Goal: Subscribe to service/newsletter

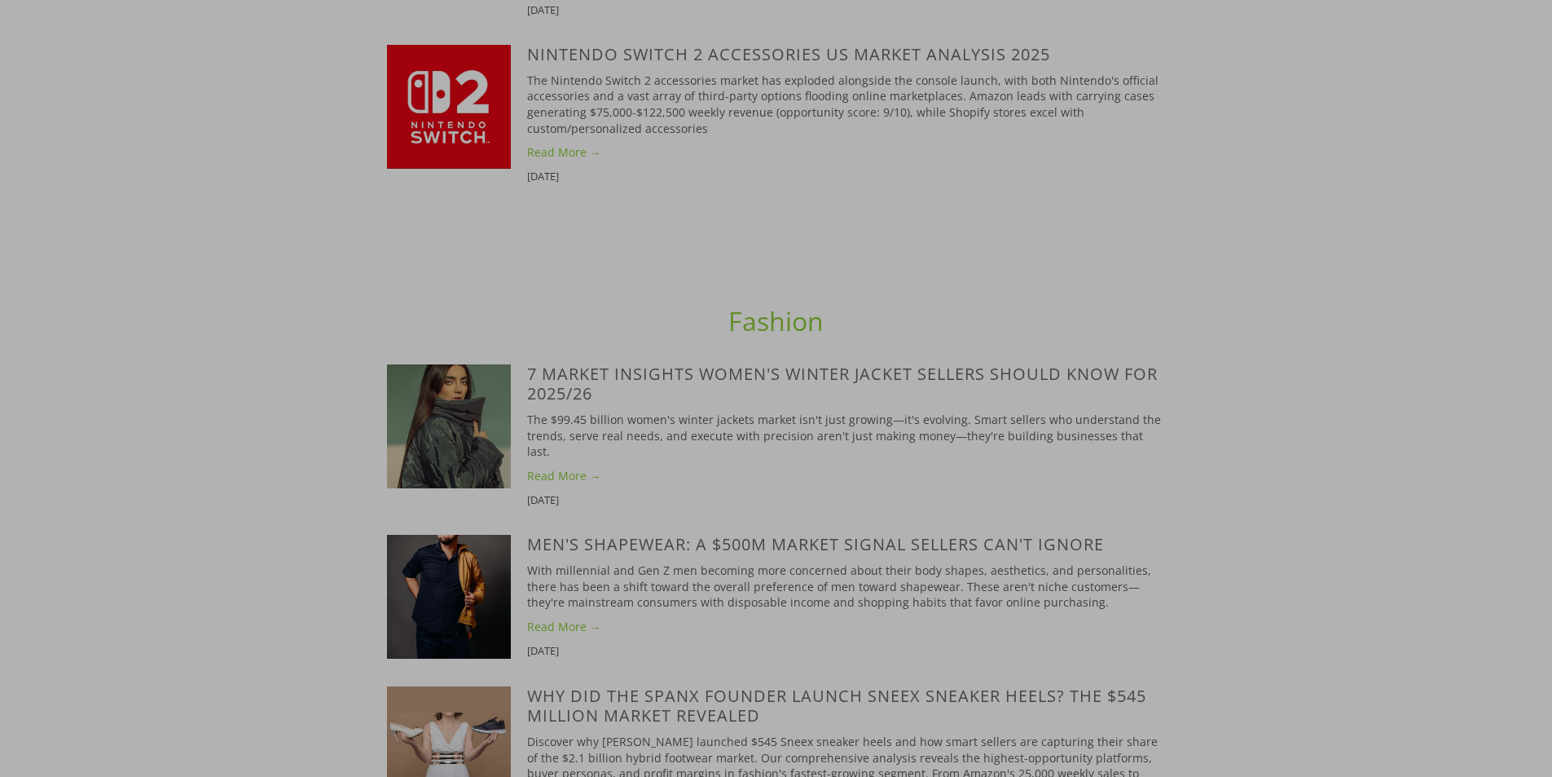
scroll to position [2119, 0]
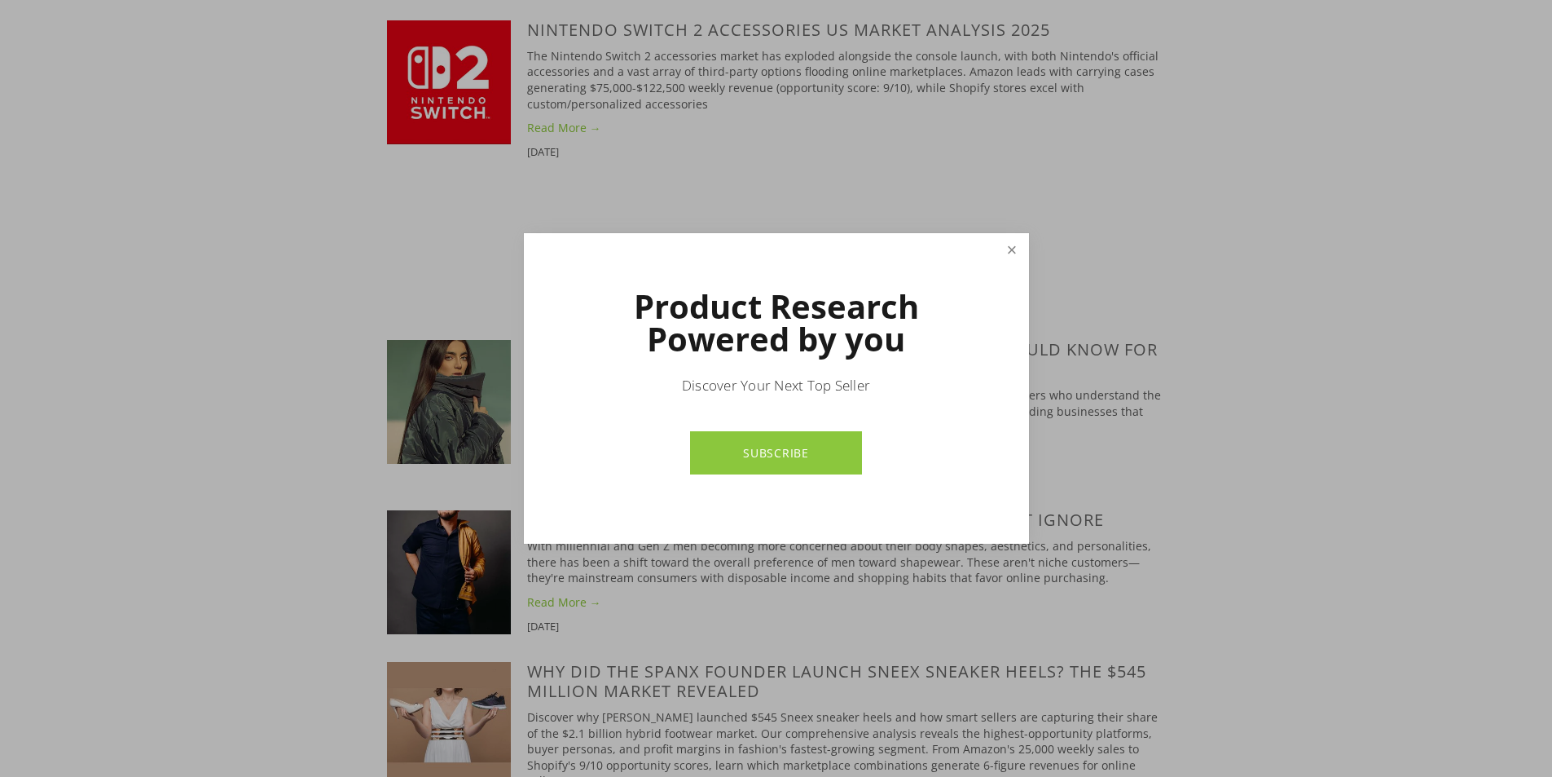
click at [1012, 256] on link "Close" at bounding box center [1011, 250] width 29 height 29
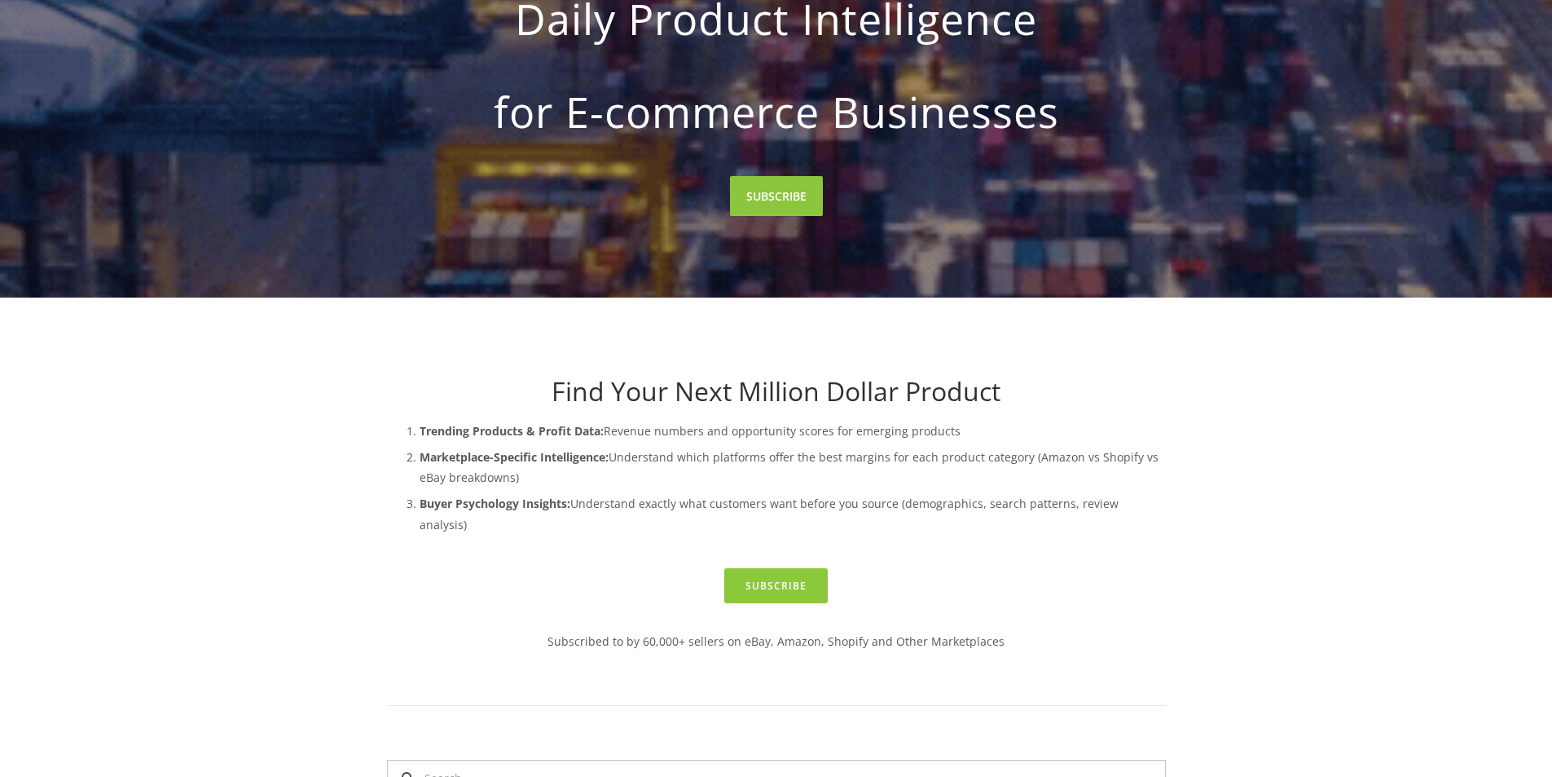
scroll to position [489, 0]
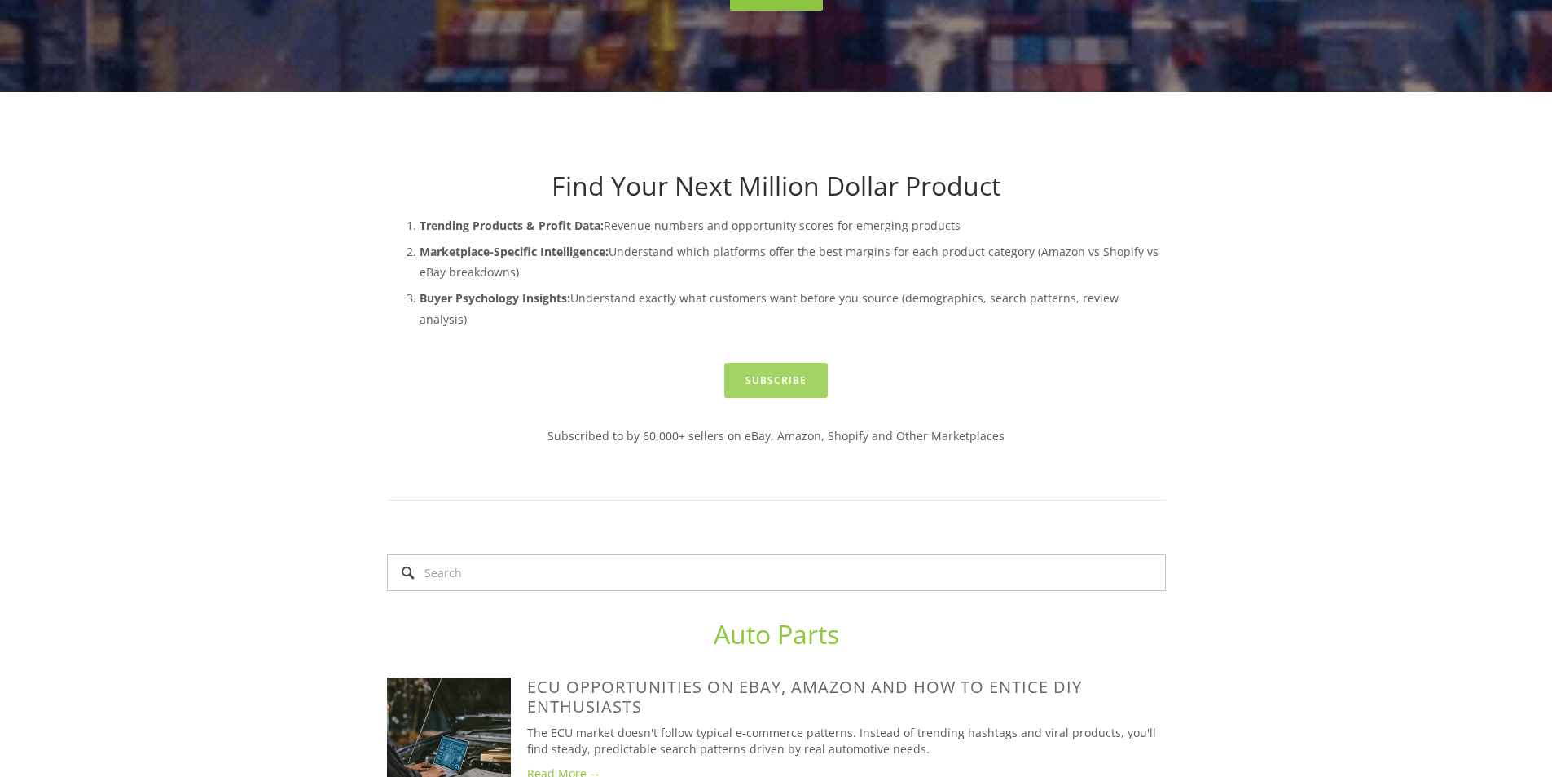
click at [778, 363] on link "Subscribe" at bounding box center [775, 380] width 103 height 35
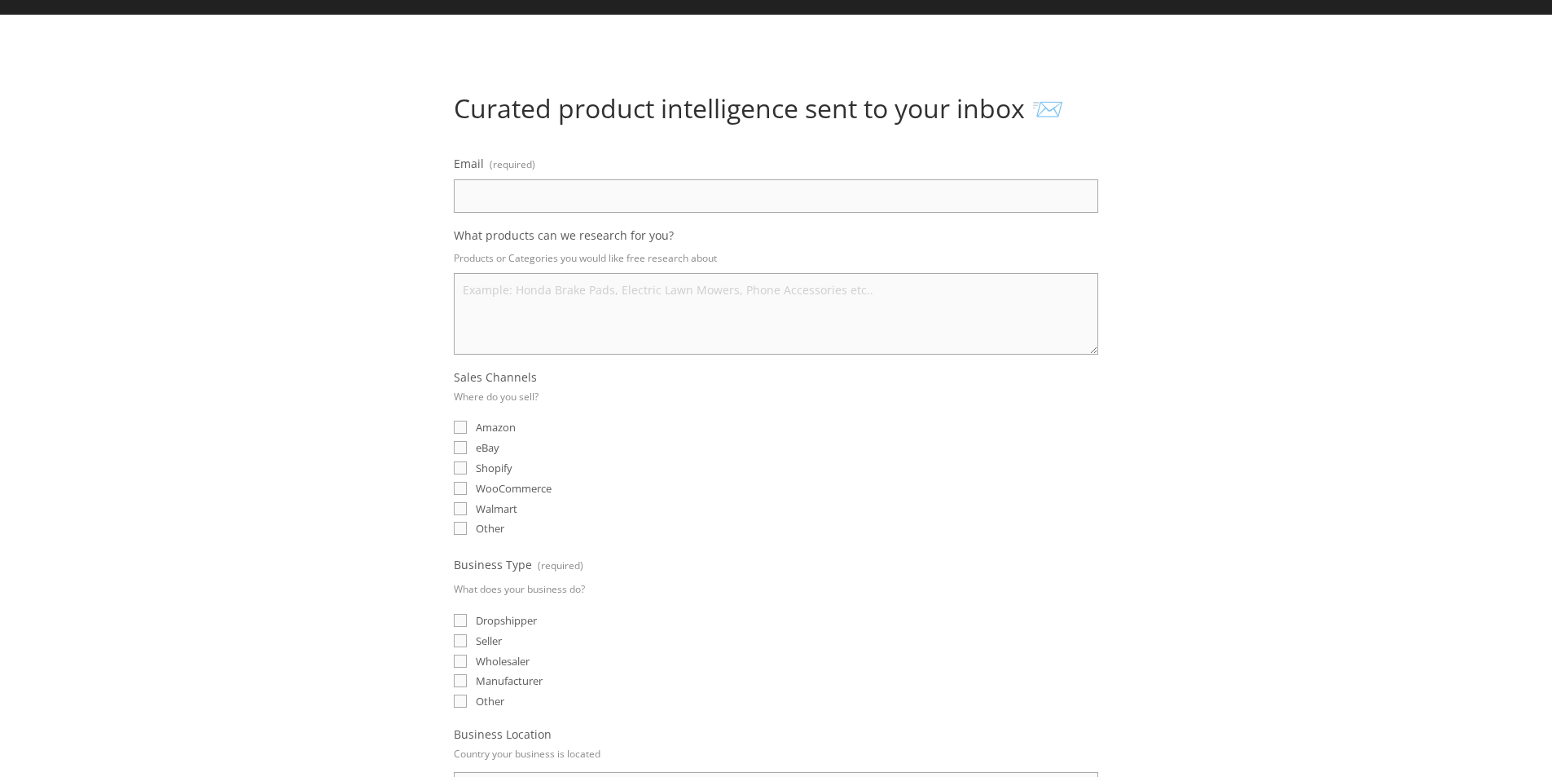
scroll to position [81, 0]
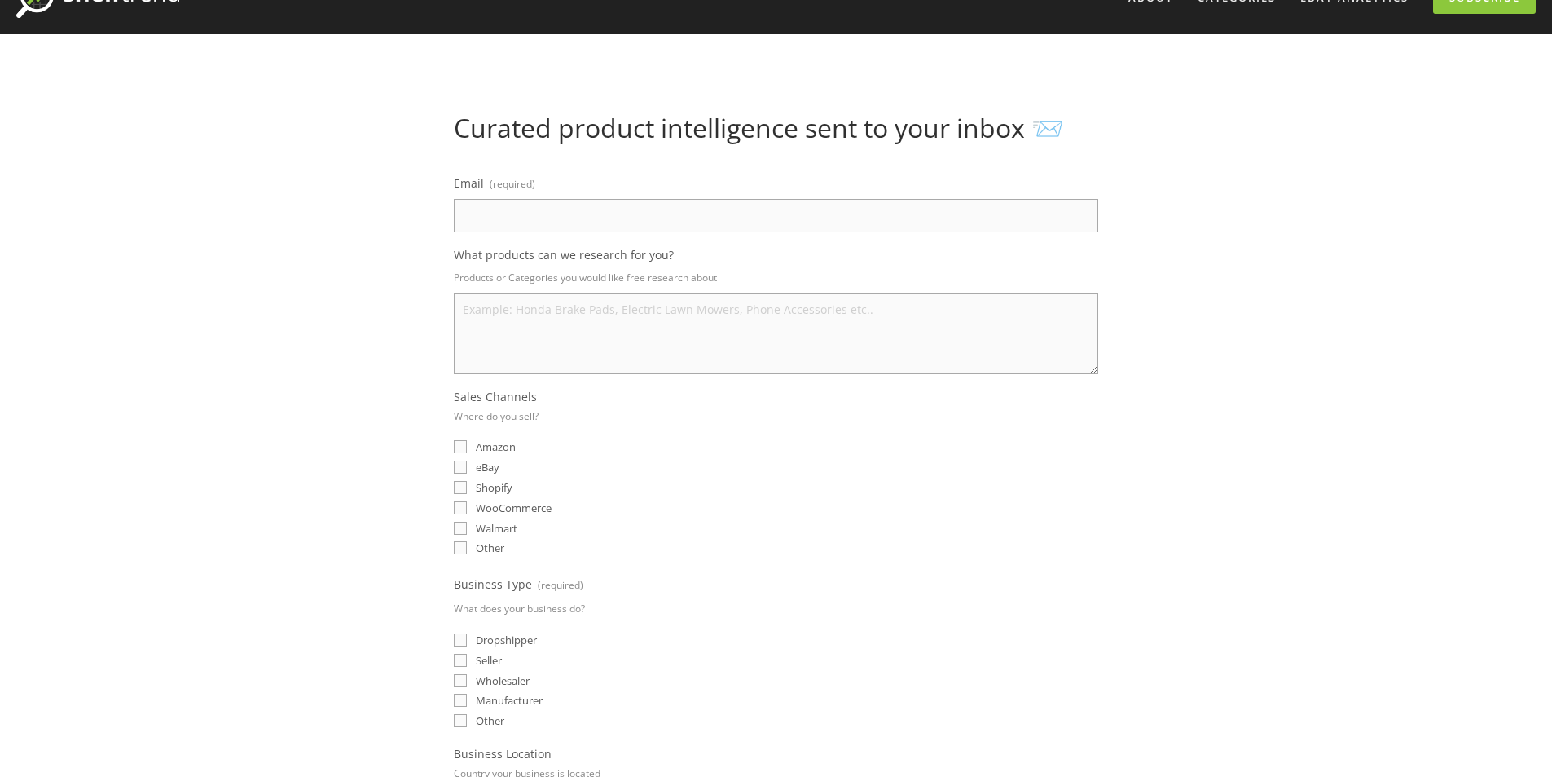
click at [698, 222] on input "Email (required)" at bounding box center [776, 215] width 645 height 33
type input "[EMAIL_ADDRESS][DOMAIN_NAME]"
click at [645, 310] on textarea "What products can we research for you?" at bounding box center [776, 333] width 645 height 81
type textarea "karate suits, Gi Suits, Custom patches"
click at [457, 462] on input "eBay" at bounding box center [460, 466] width 13 height 13
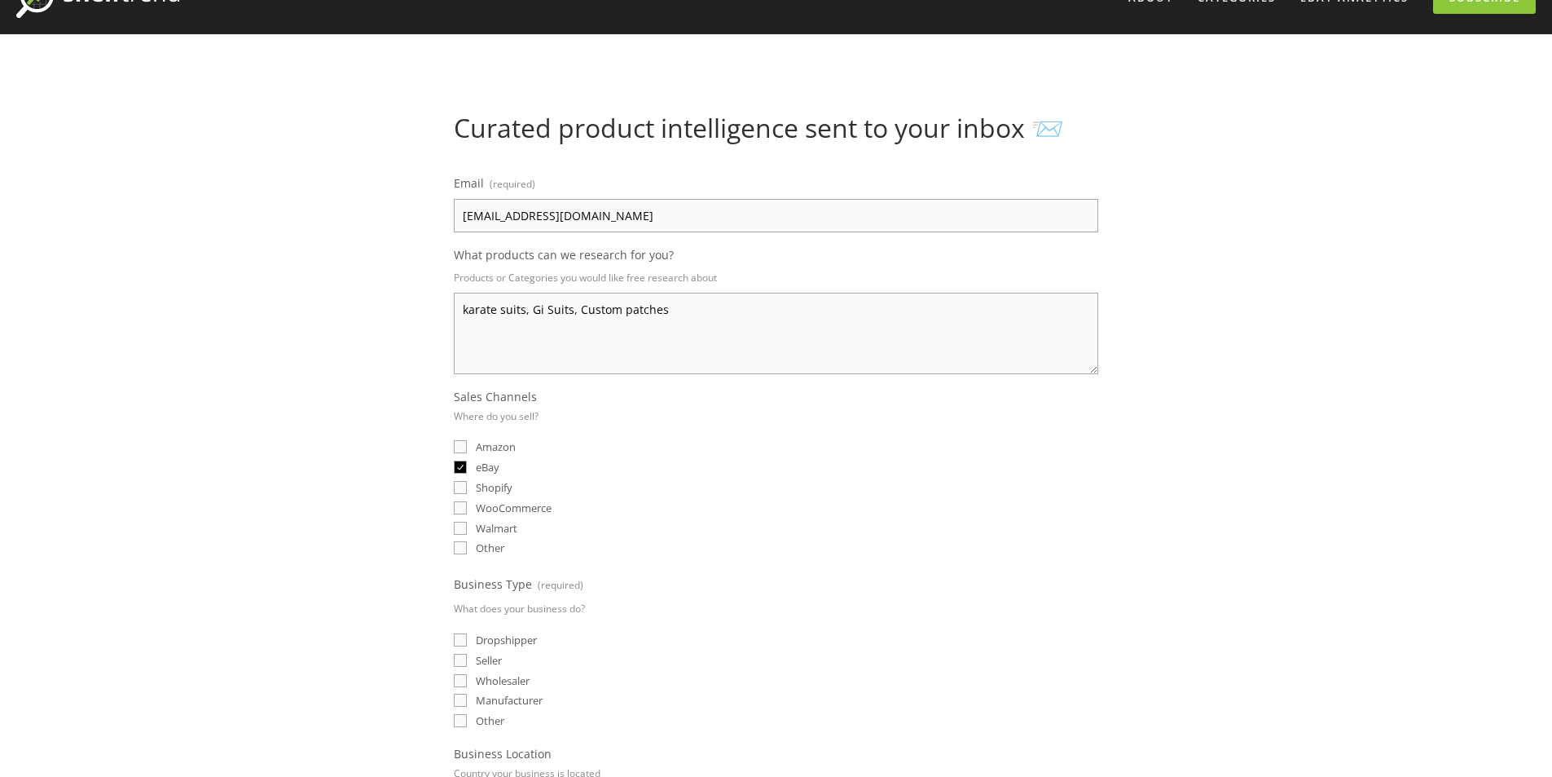
checkbox input "true"
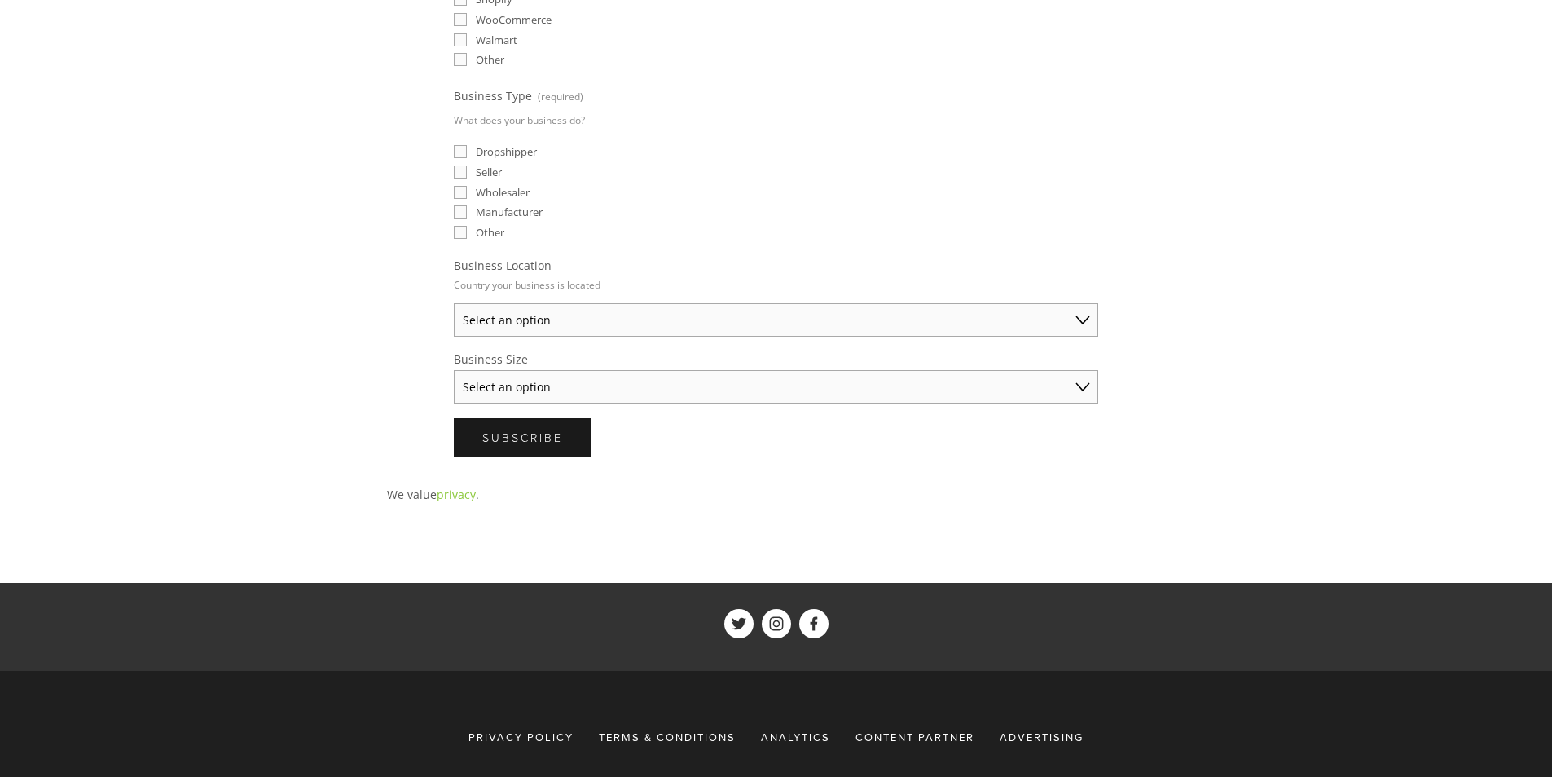
scroll to position [570, 0]
click at [596, 319] on select "Select an option Australia United States United Kingdom China Japan Germany Can…" at bounding box center [776, 318] width 645 height 33
select select "United States"
click at [454, 302] on select "Select an option Australia United States United Kingdom China Japan Germany Can…" at bounding box center [776, 318] width 645 height 33
click at [570, 374] on select "Select an option Solo Merchant (under $50K annual sales) Small Business ($50K -…" at bounding box center [776, 385] width 645 height 33
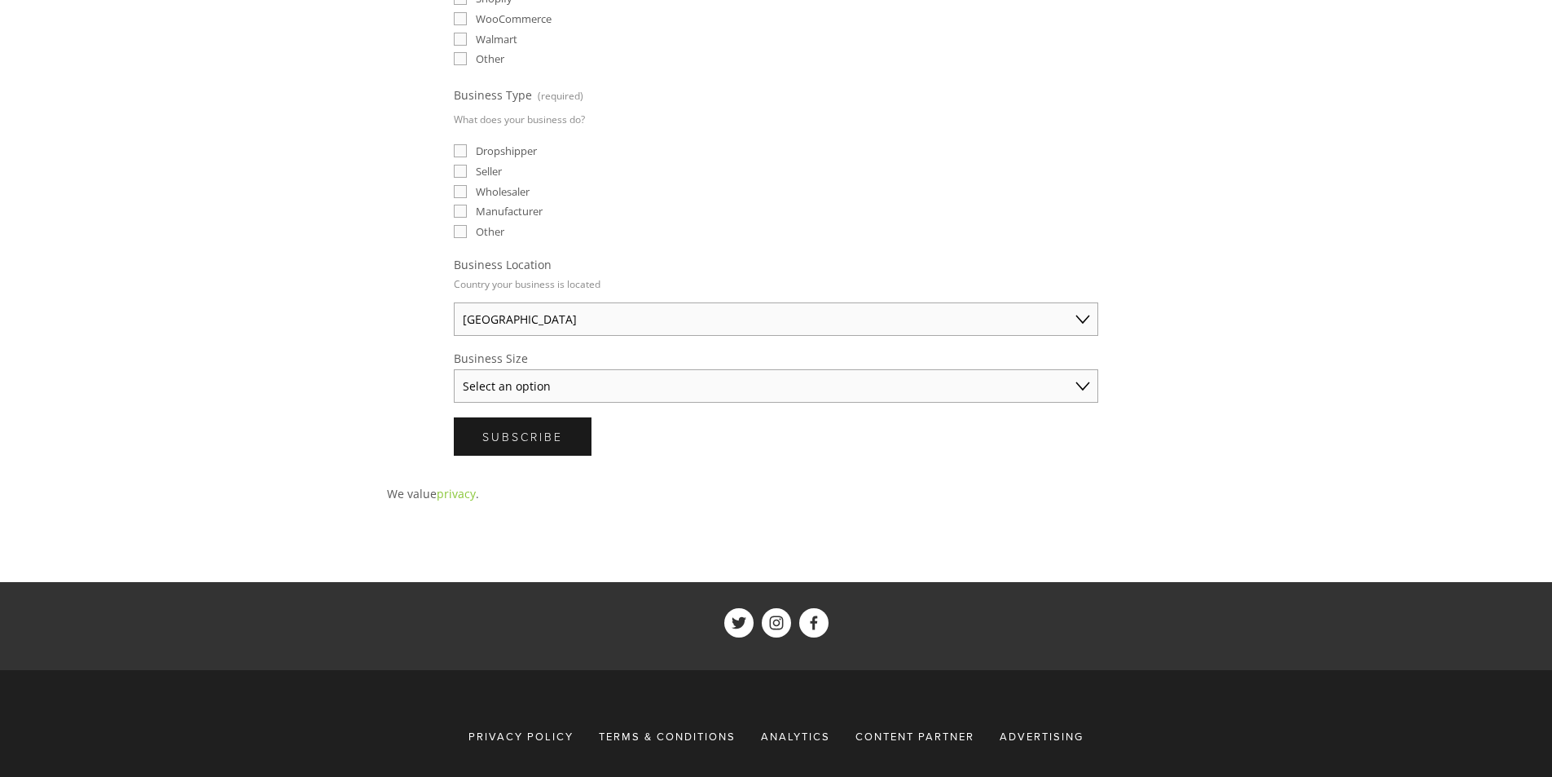
select select "Solo Merchant (under $50K annual sales)"
click at [454, 369] on select "Select an option Solo Merchant (under $50K annual sales) Small Business ($50K -…" at bounding box center [776, 385] width 645 height 33
click at [545, 433] on span "Subscribe" at bounding box center [522, 436] width 81 height 15
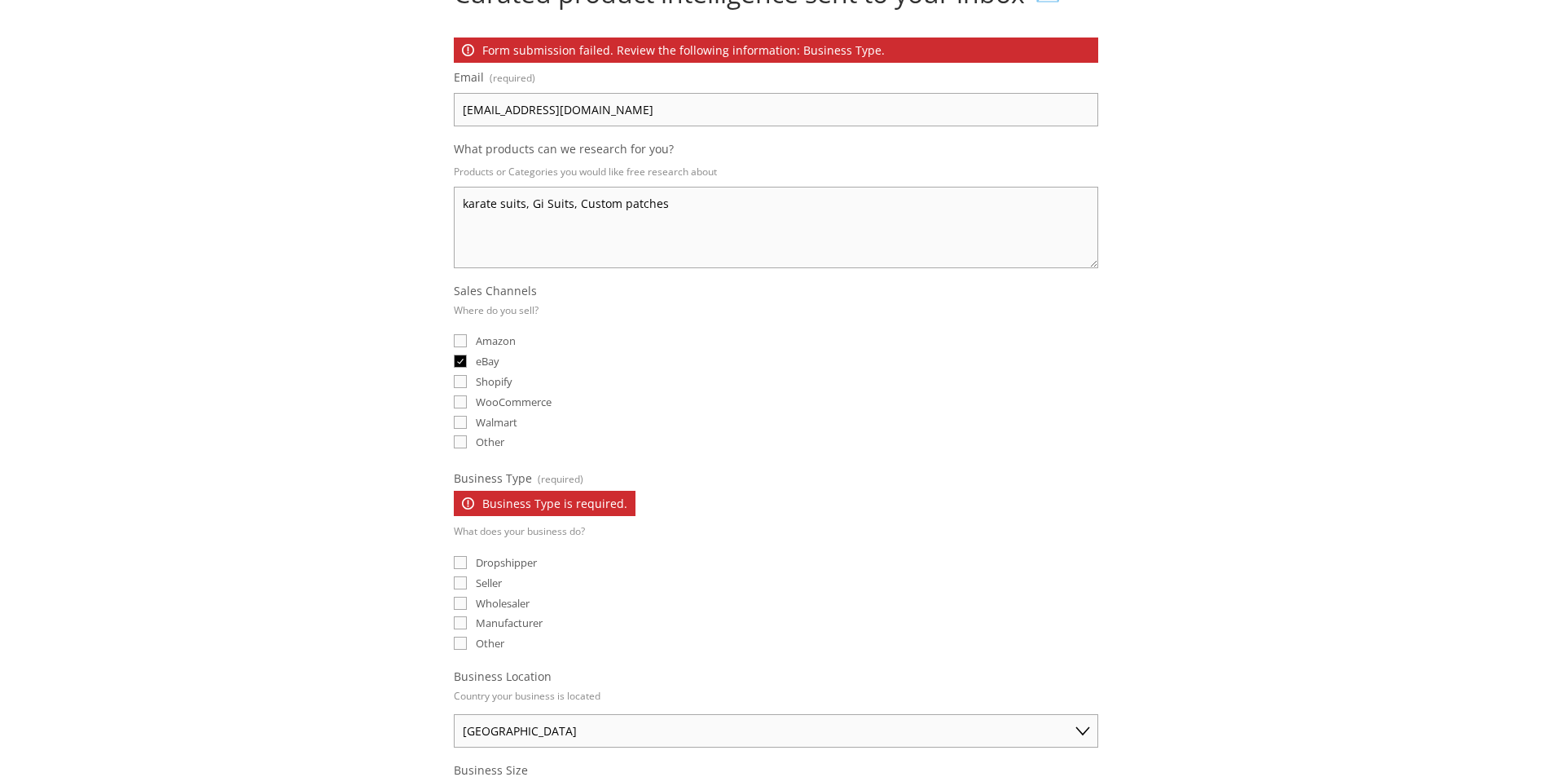
scroll to position [244, 0]
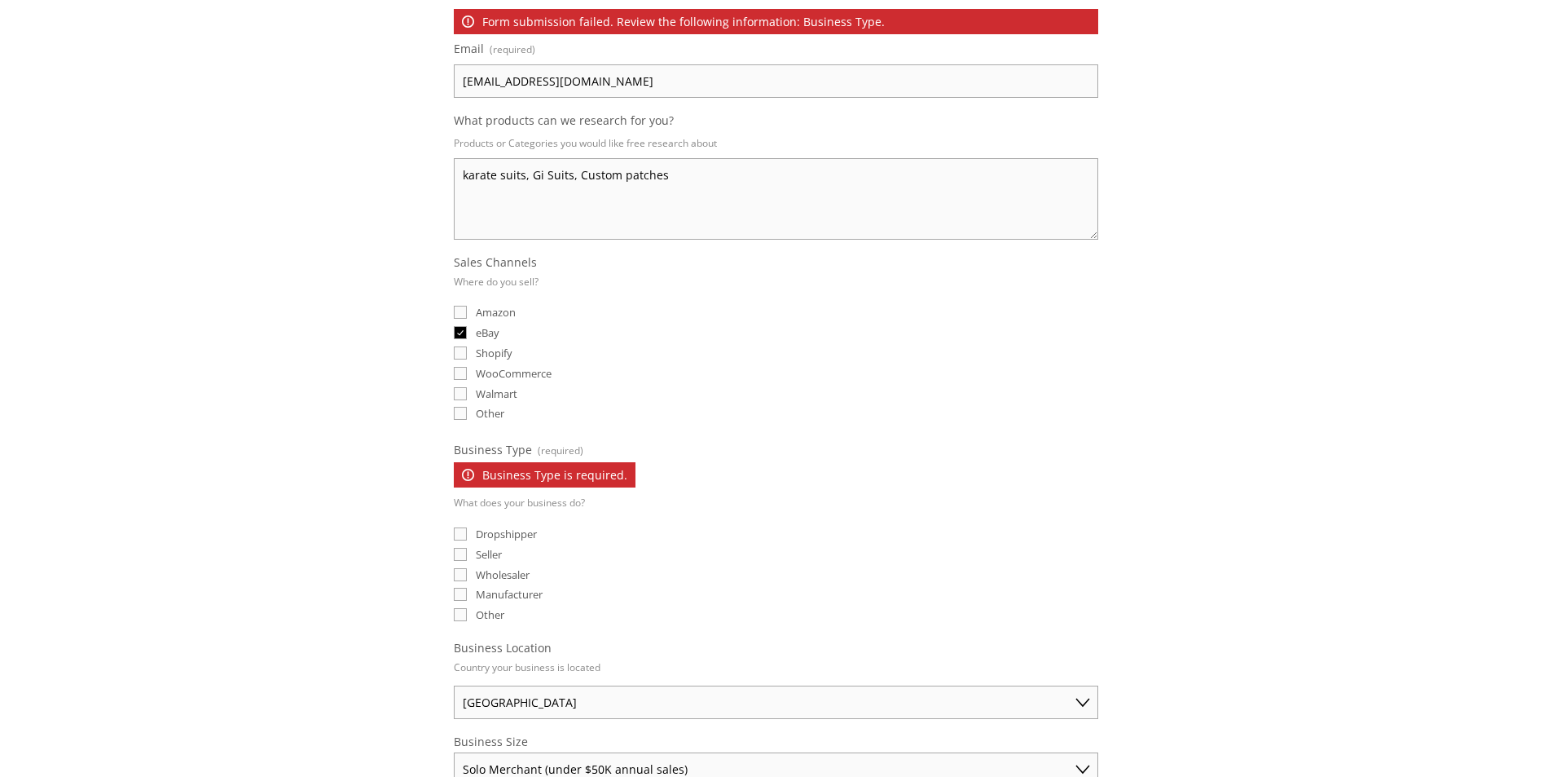
click at [462, 552] on input "Seller" at bounding box center [460, 554] width 13 height 13
checkbox input "true"
click at [457, 576] on input "Wholesaler" at bounding box center [460, 574] width 13 height 13
checkbox input "true"
click at [458, 591] on input "Manufacturer" at bounding box center [460, 594] width 13 height 13
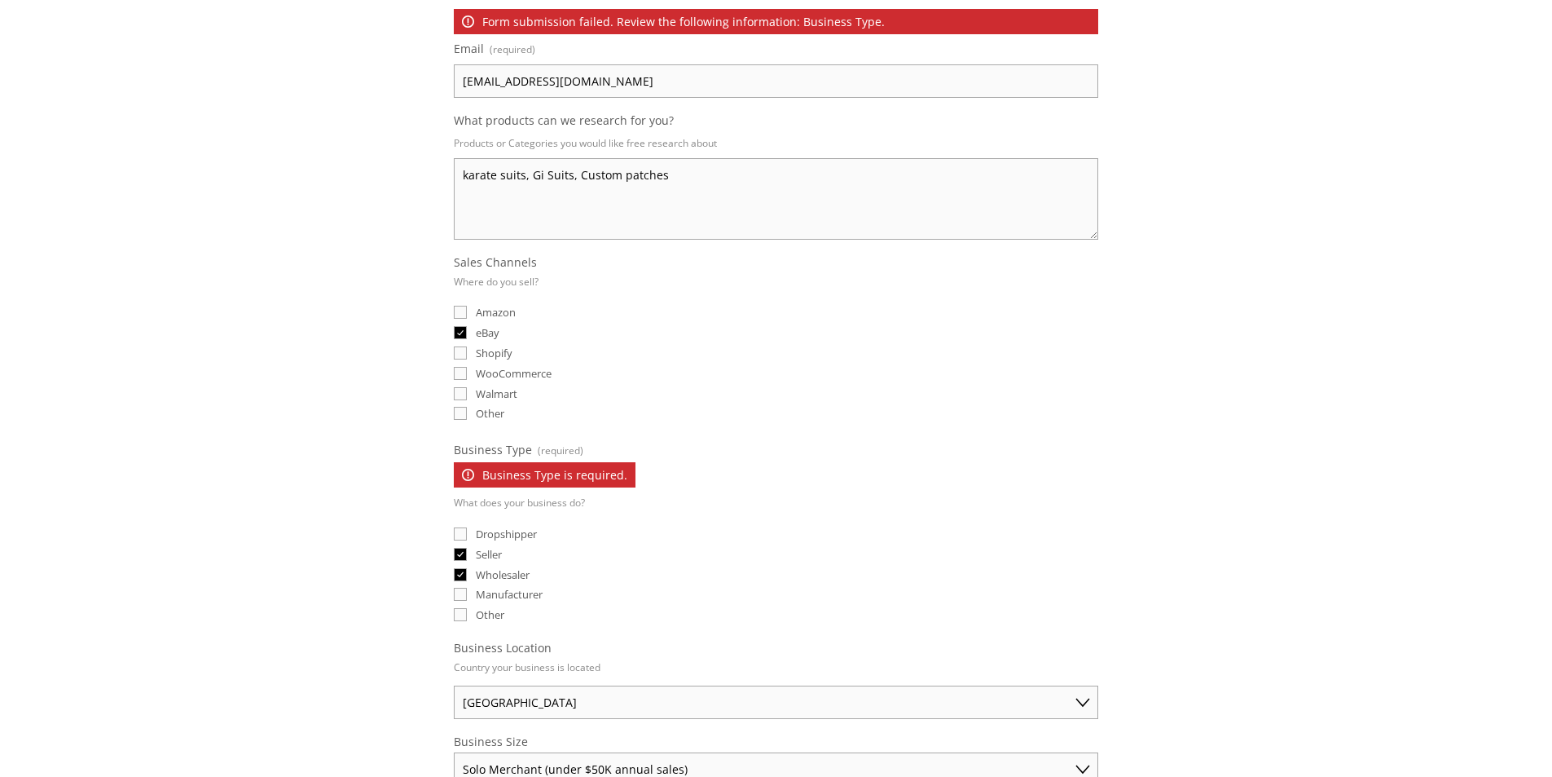
checkbox input "true"
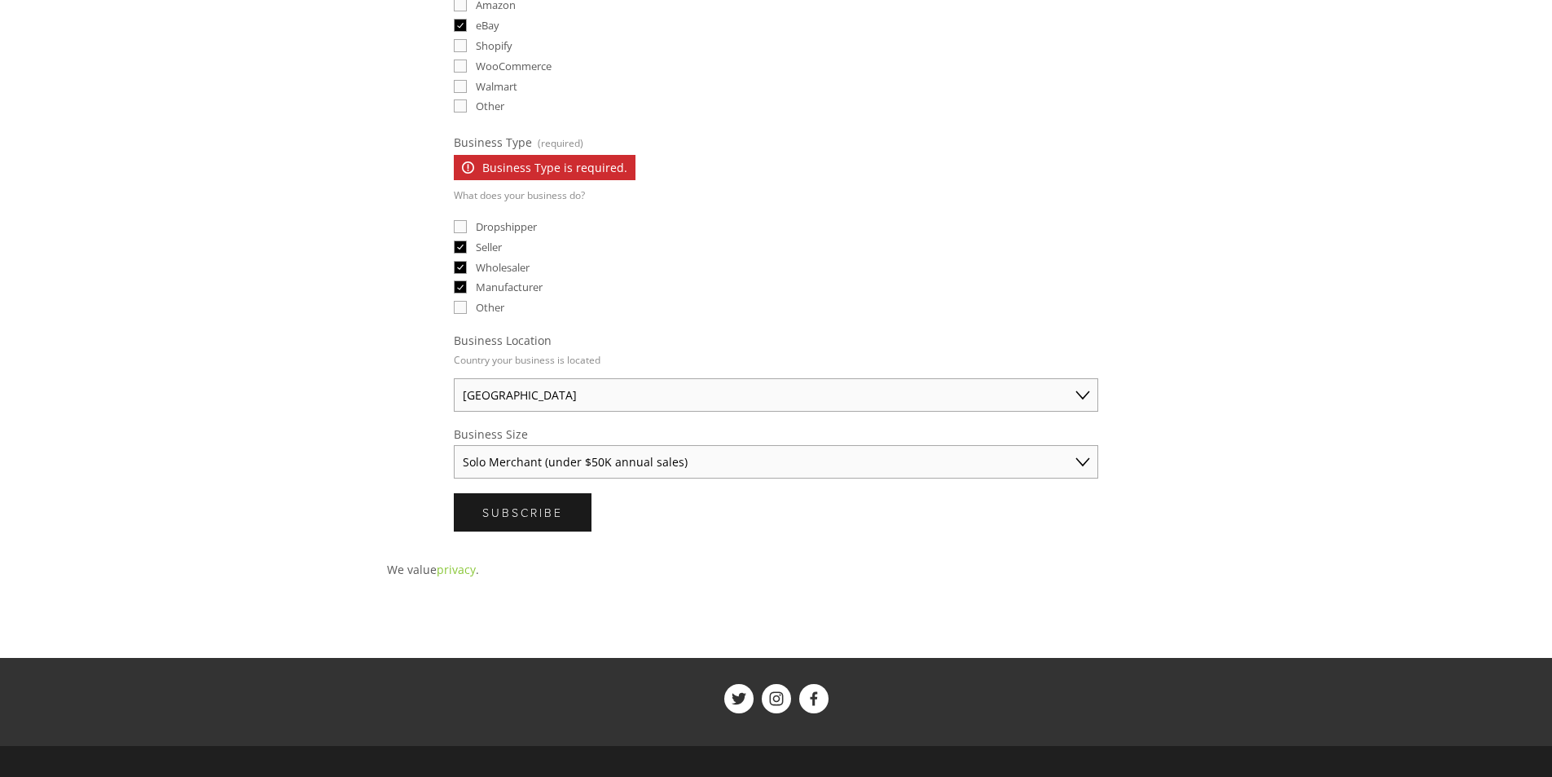
scroll to position [570, 0]
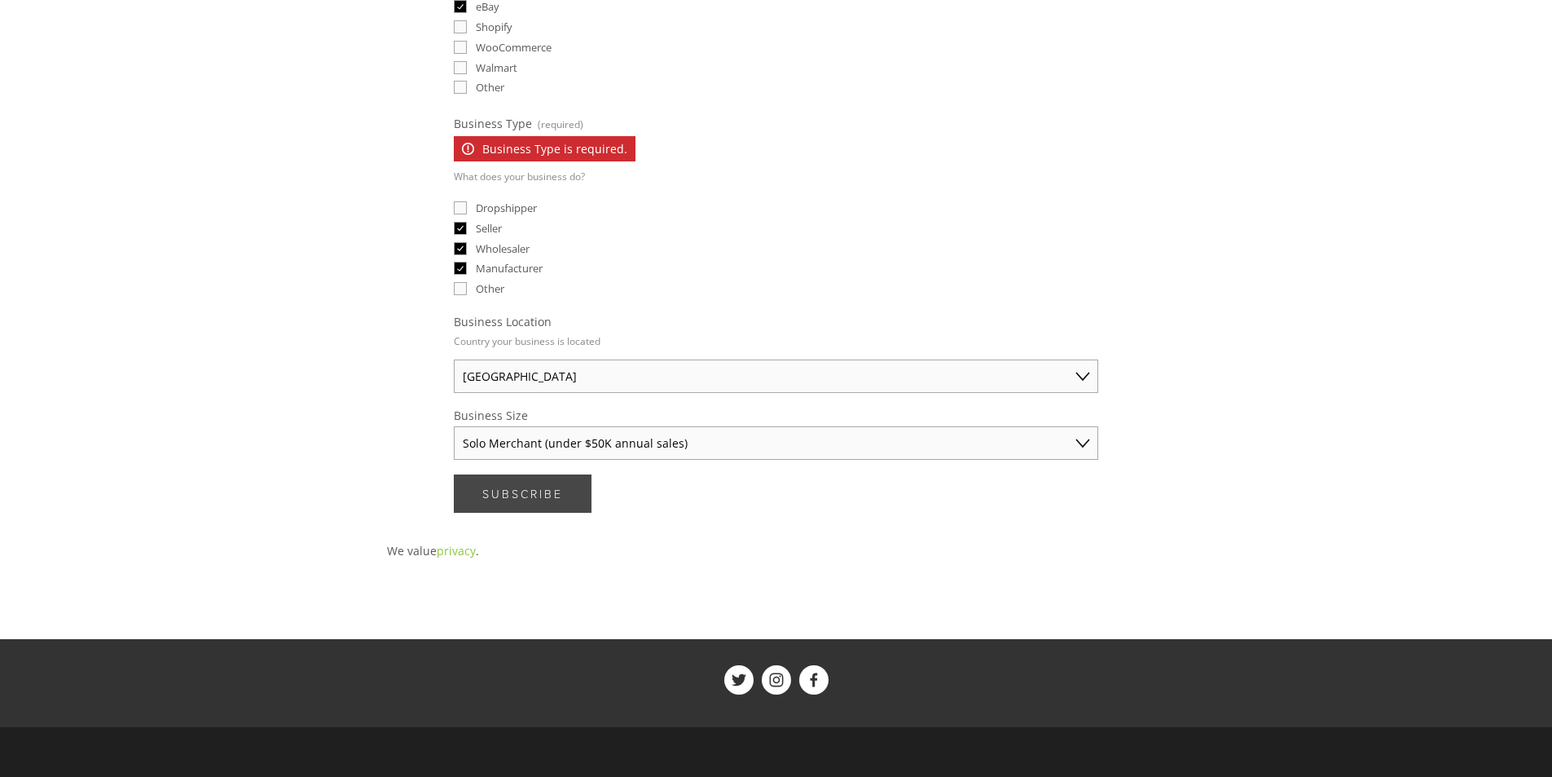
click at [552, 482] on button "Subscribe Subscribe" at bounding box center [523, 493] width 138 height 38
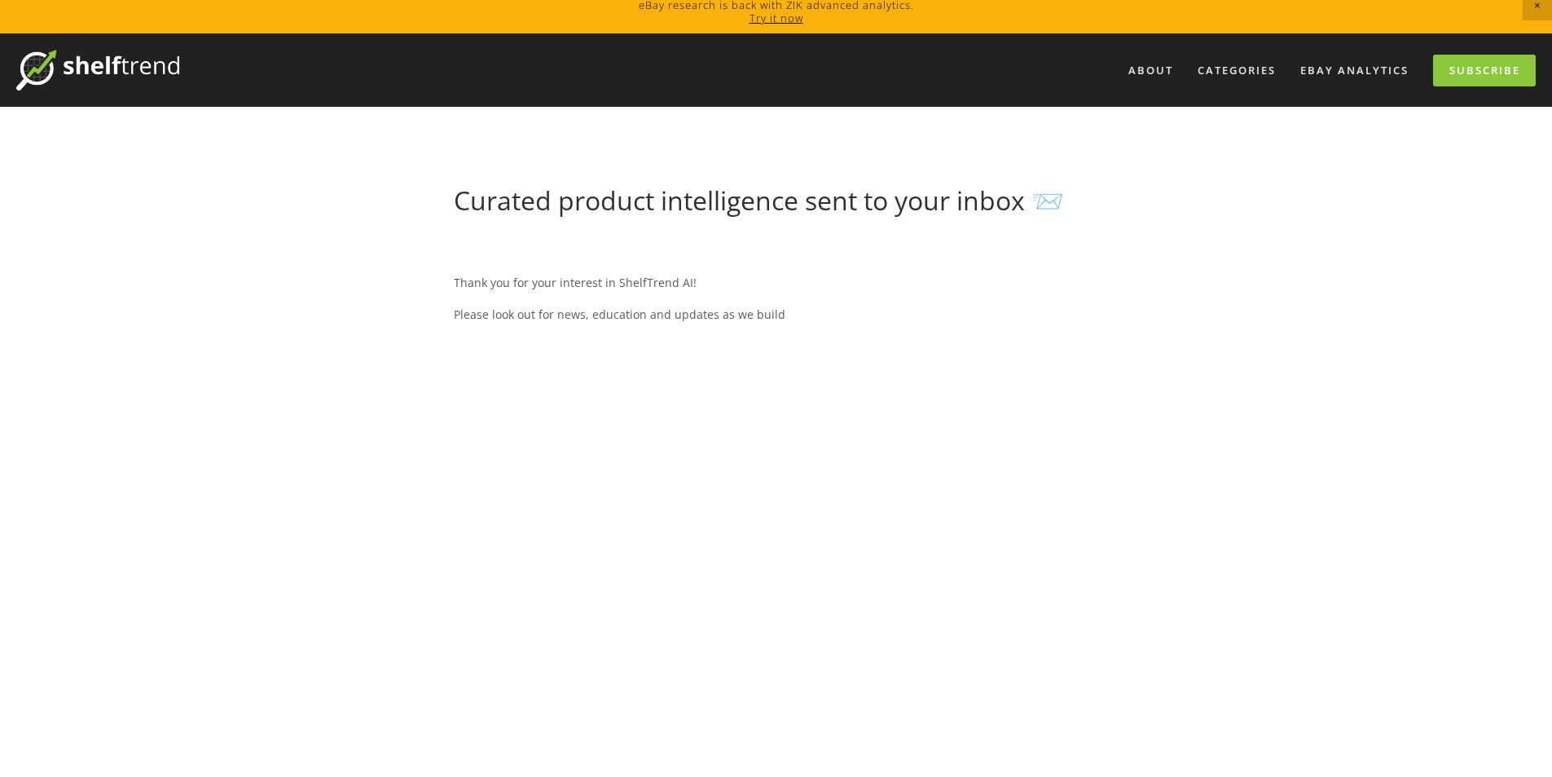
scroll to position [0, 0]
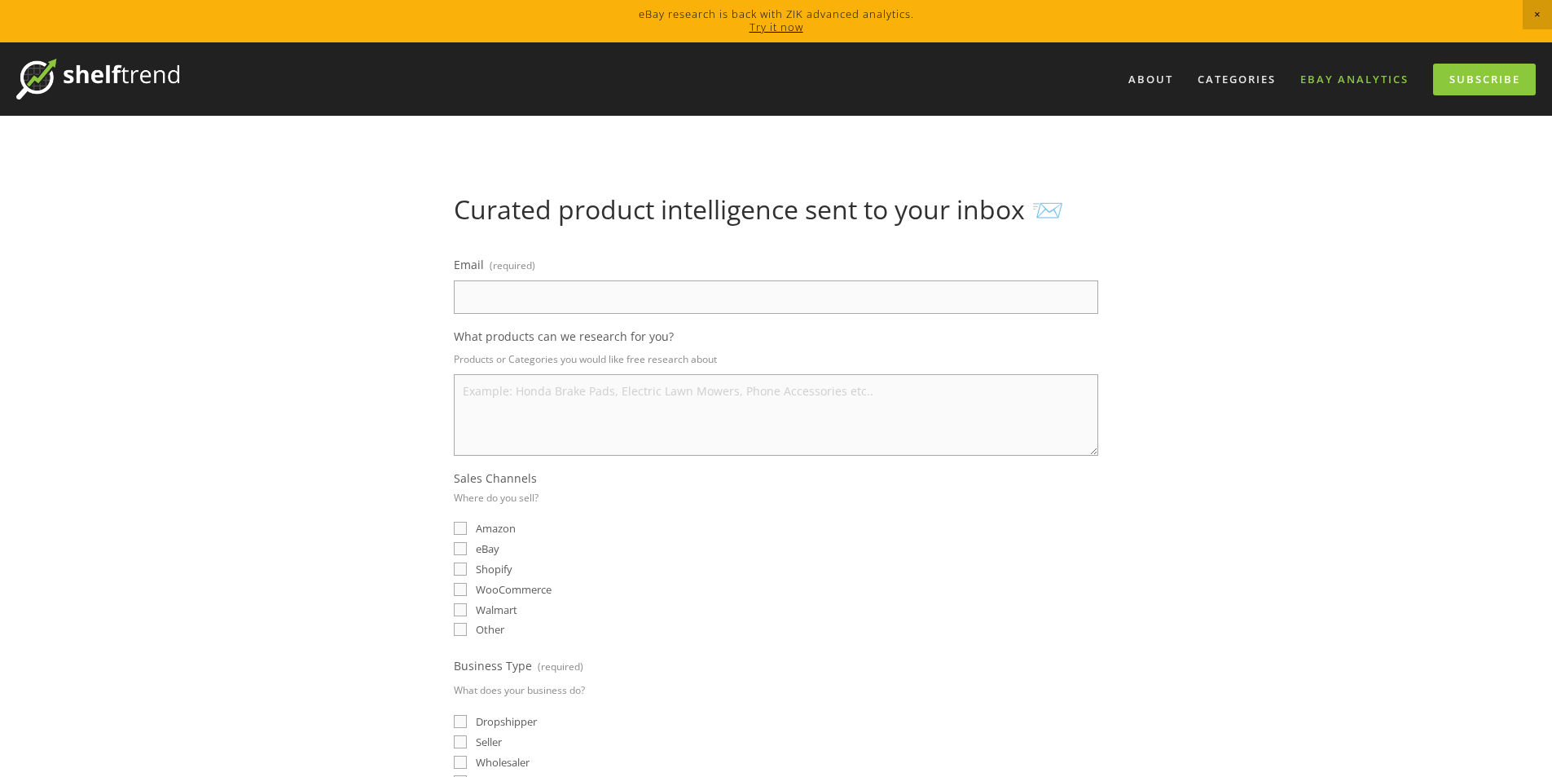
click at [1311, 83] on link "eBay Analytics" at bounding box center [1355, 79] width 130 height 27
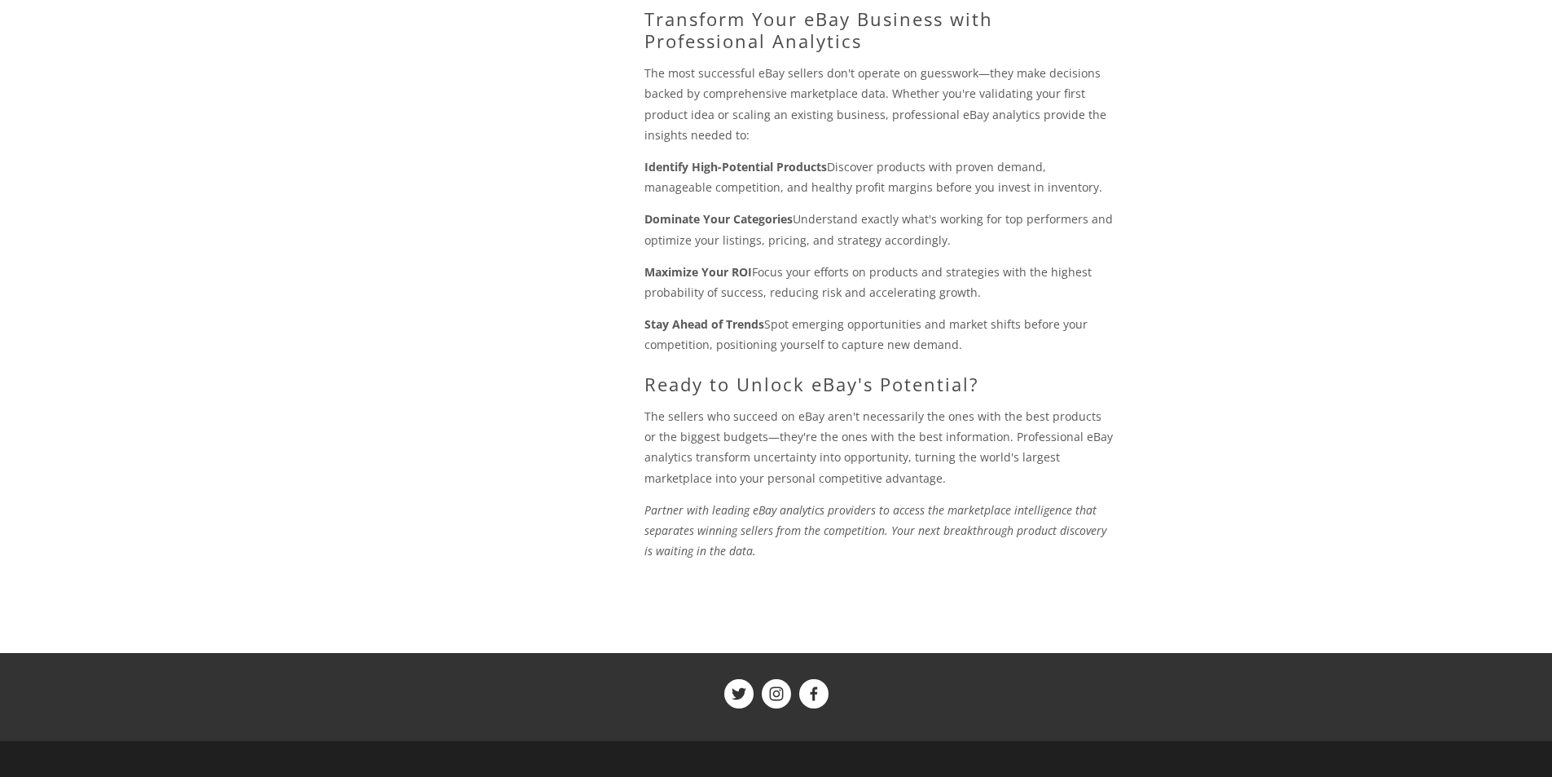
scroll to position [1803, 0]
